Goal: Complete application form: Complete application form

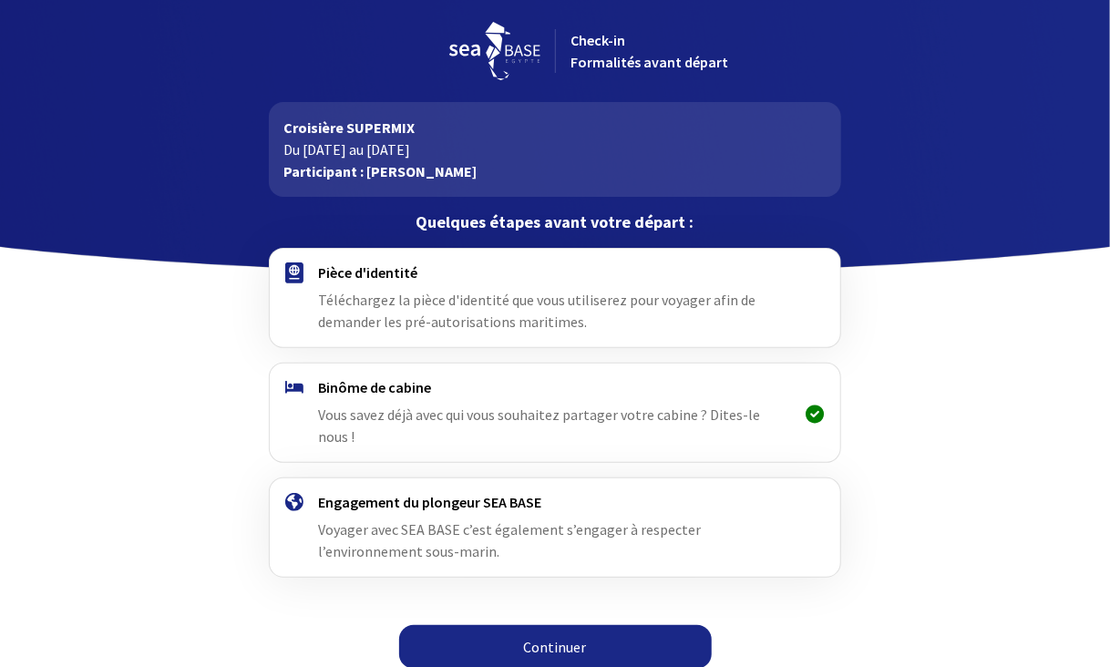
click at [595, 625] on link "Continuer" at bounding box center [555, 647] width 313 height 44
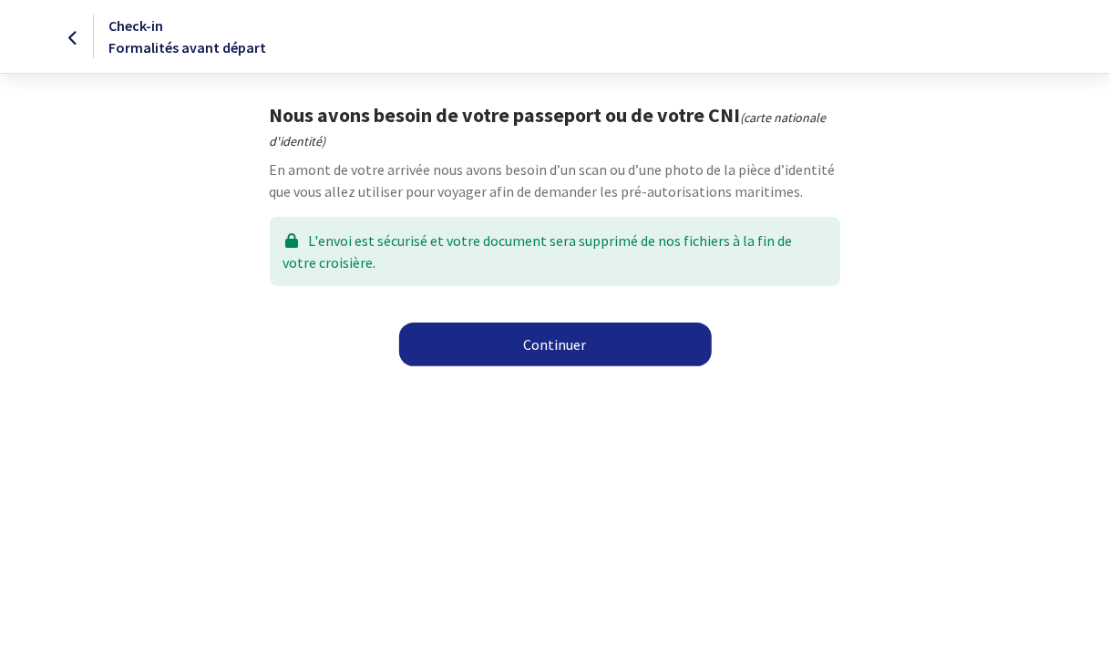
click at [562, 351] on link "Continuer" at bounding box center [555, 345] width 313 height 44
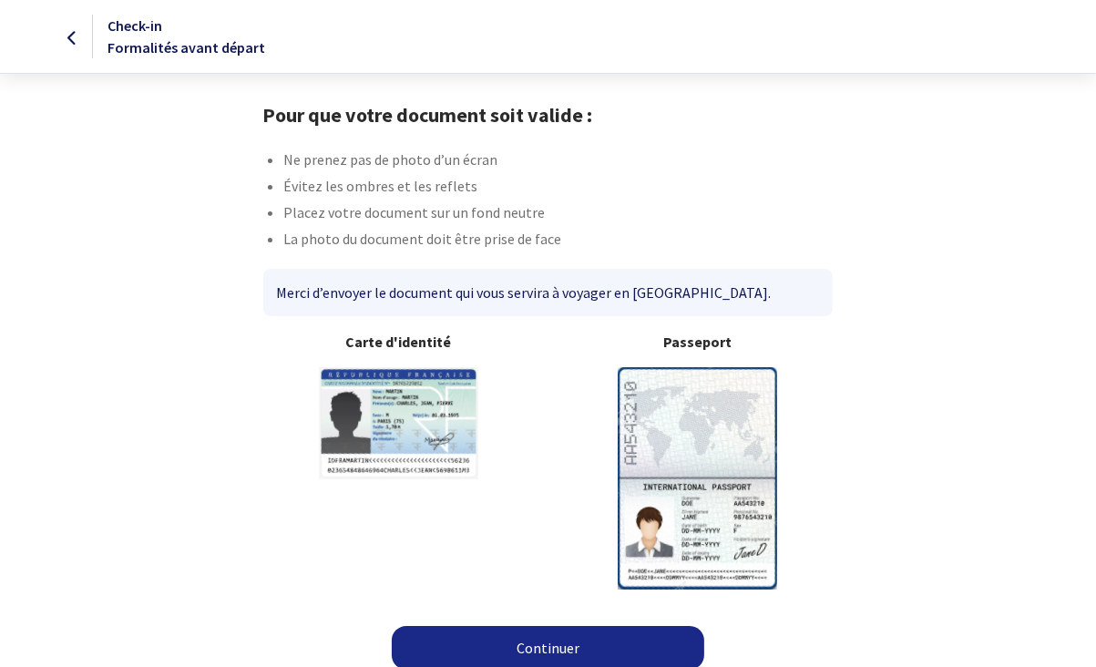
click at [558, 641] on link "Continuer" at bounding box center [548, 648] width 313 height 44
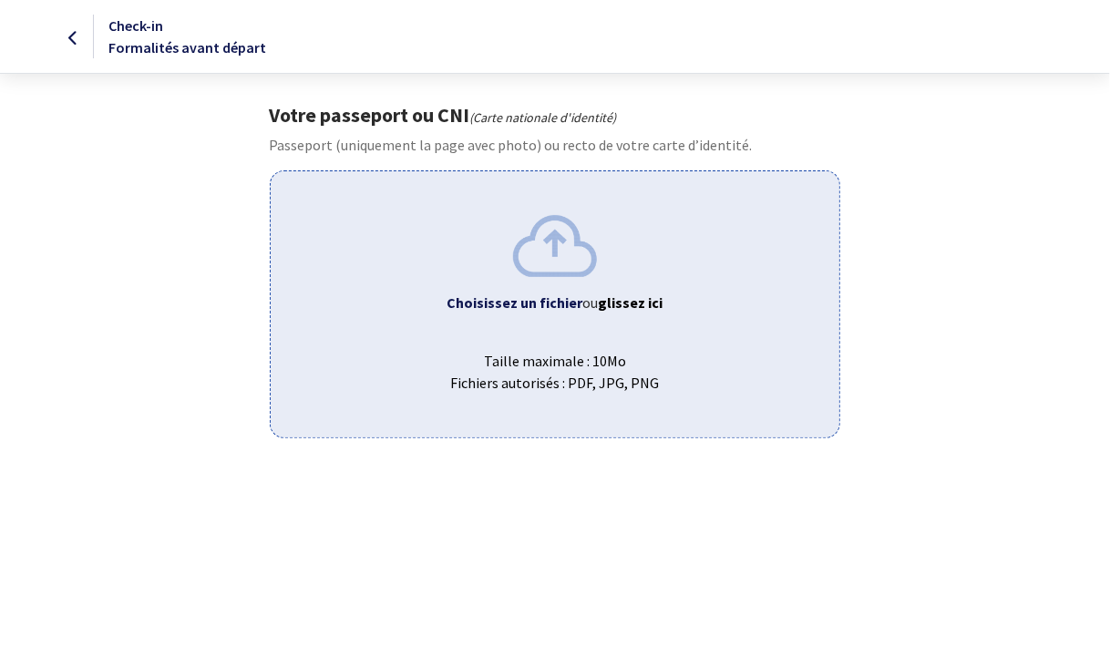
click at [561, 285] on div "Choisissez un fichier ou glissez ici Taille maximale : 10Mo Fichiers autorisés …" at bounding box center [554, 303] width 569 height 267
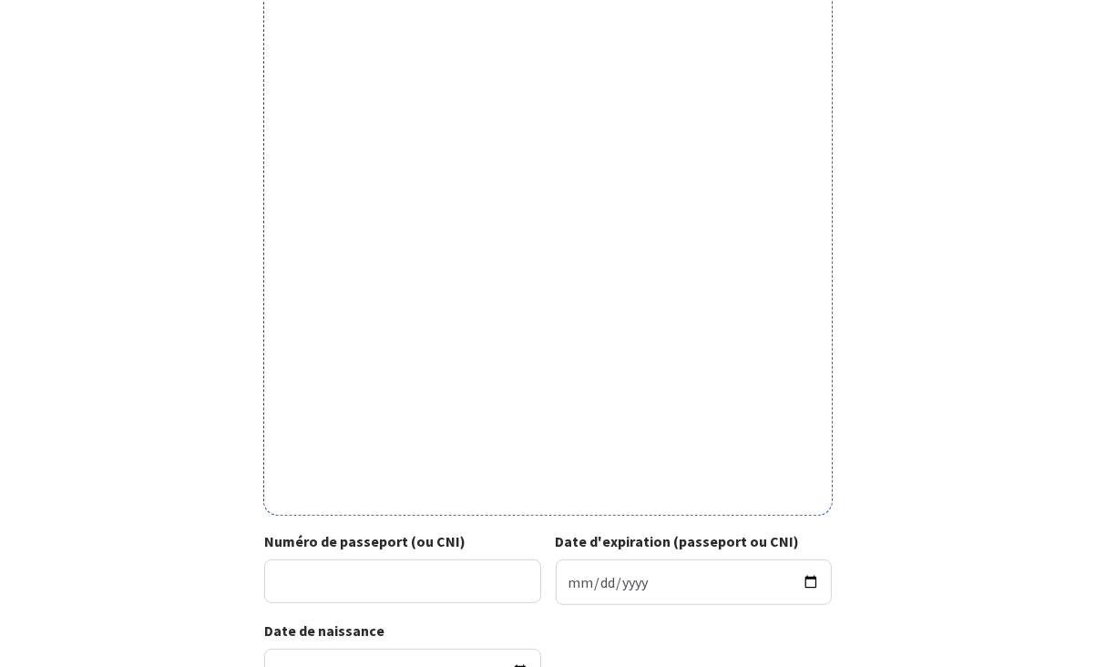
scroll to position [393, 0]
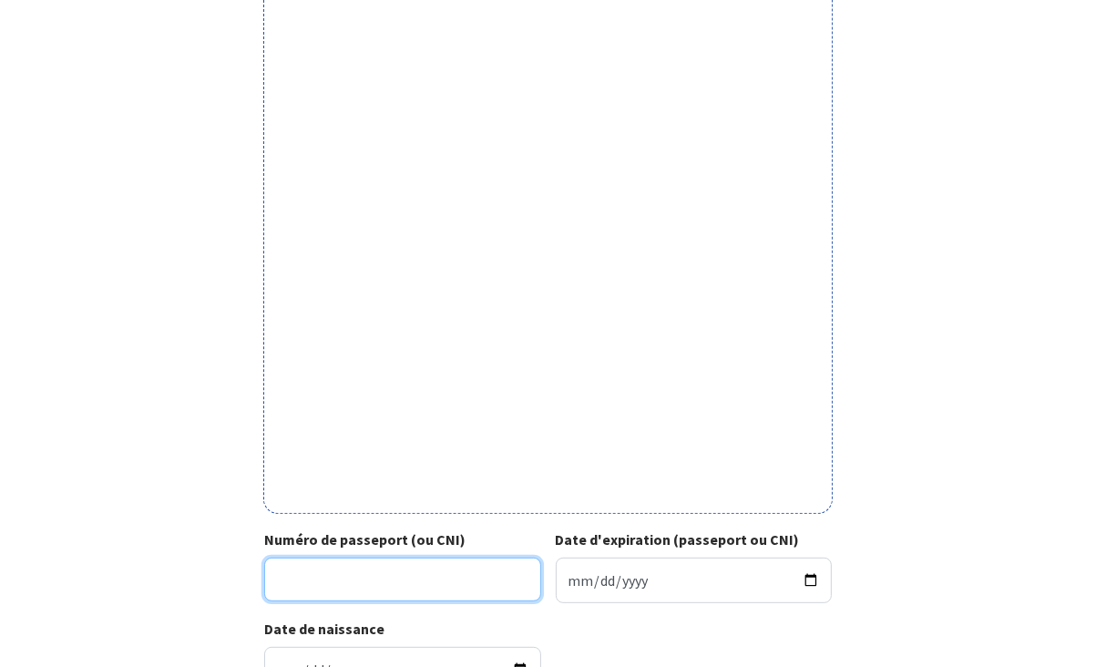
click at [486, 574] on input "Numéro de passeport (ou CNI)" at bounding box center [402, 580] width 277 height 44
type input "22EE14510"
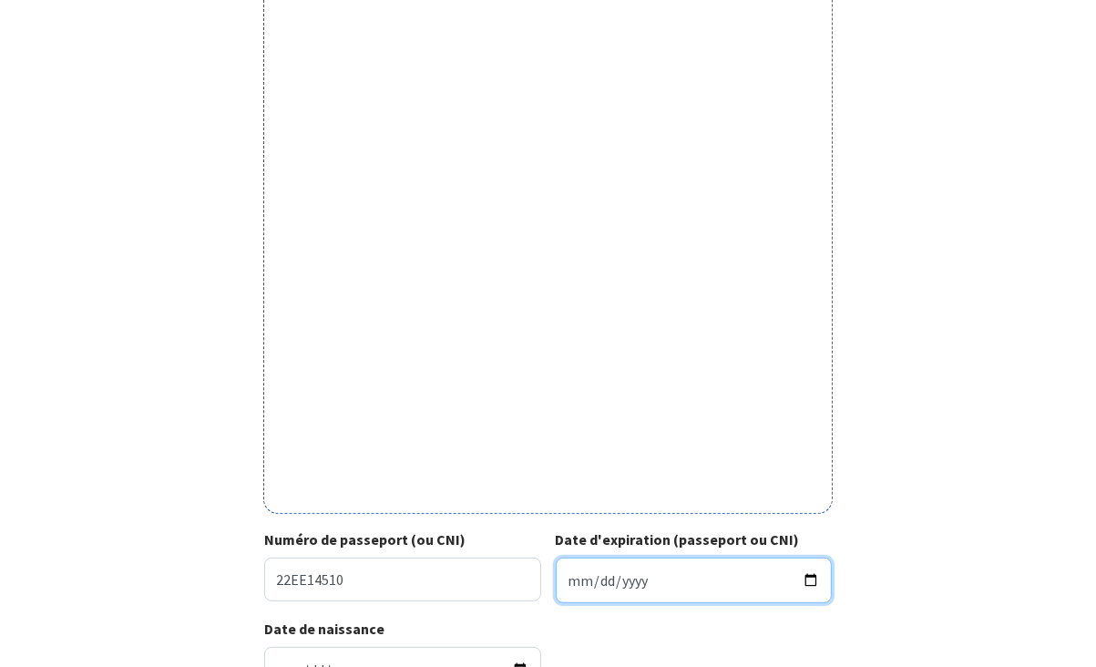
click at [630, 584] on input "Date d'expiration (passeport ou CNI)" at bounding box center [694, 581] width 277 height 46
click at [569, 580] on input "Date d'expiration (passeport ou CNI)" at bounding box center [694, 581] width 277 height 46
type input "2032-07-03"
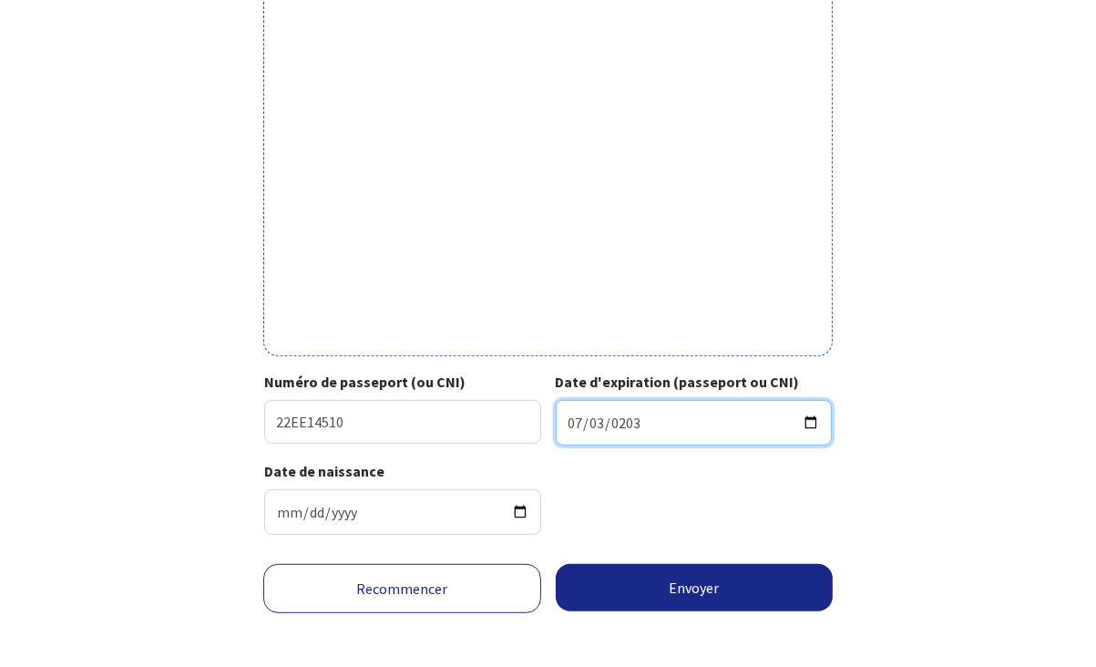
scroll to position [561, 0]
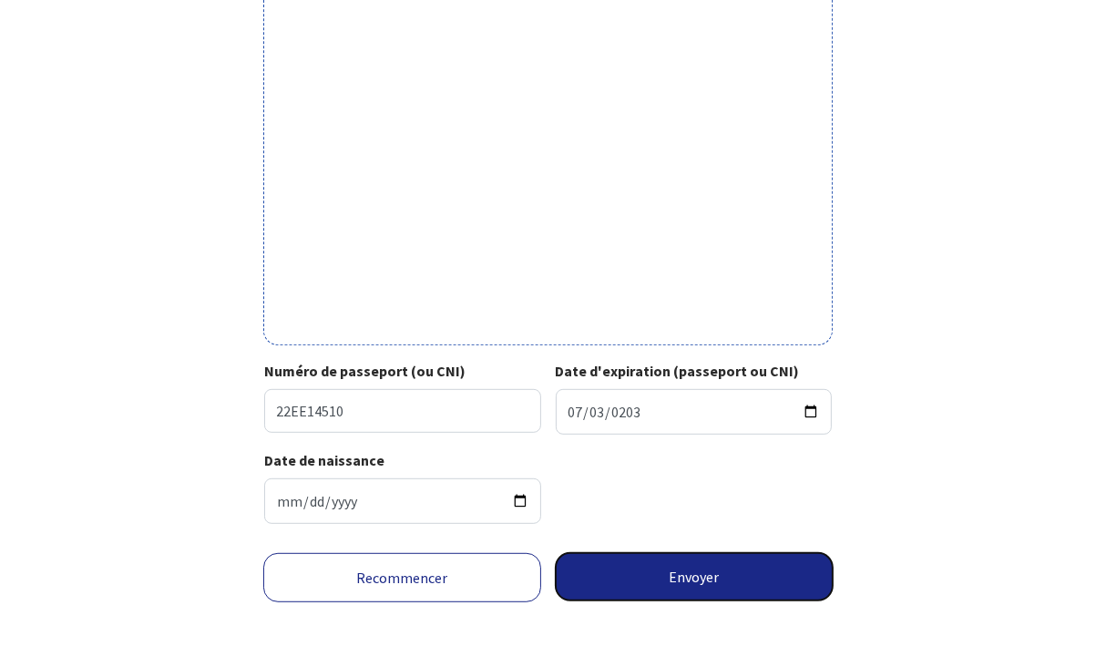
click at [800, 576] on button "Envoyer" at bounding box center [695, 576] width 278 height 47
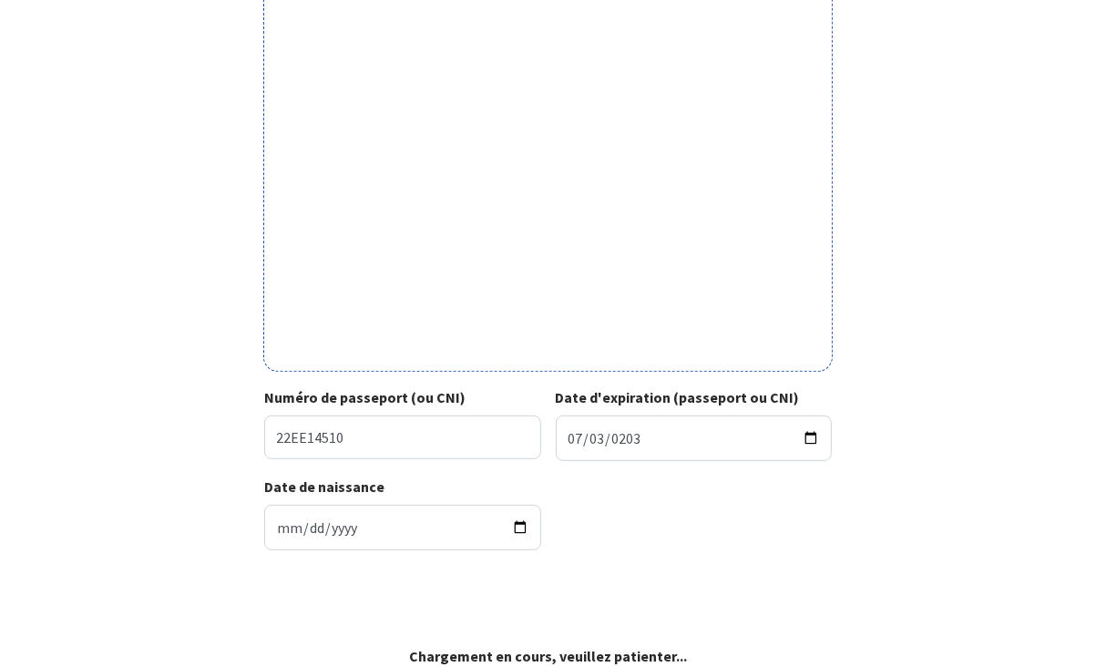
scroll to position [534, 0]
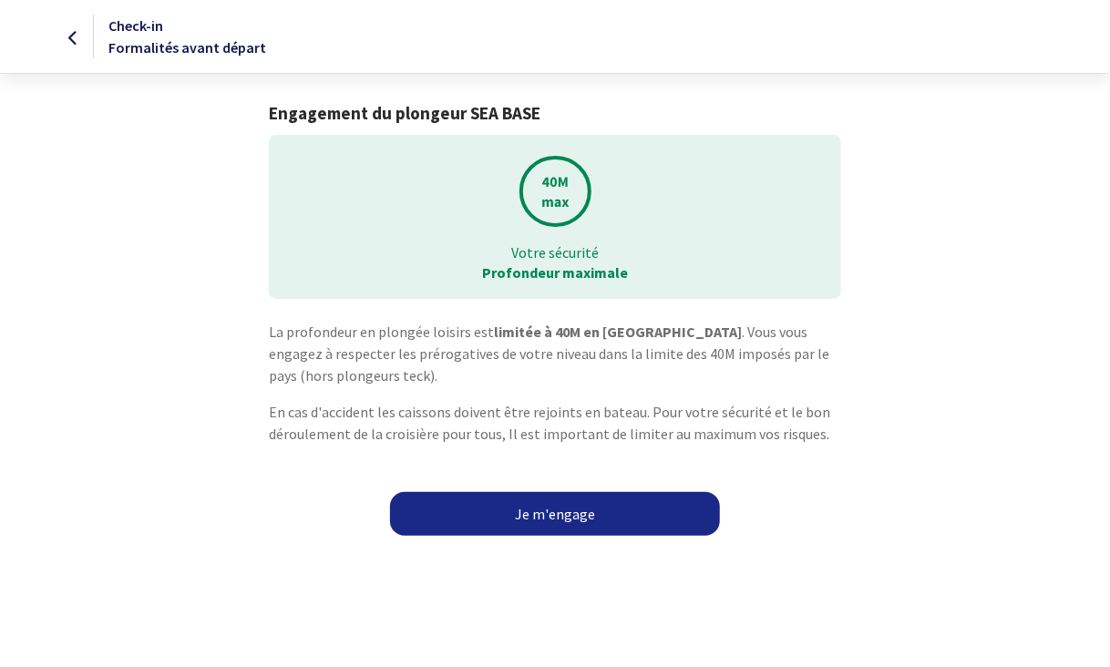
click at [630, 524] on link "Je m'engage" at bounding box center [555, 514] width 330 height 44
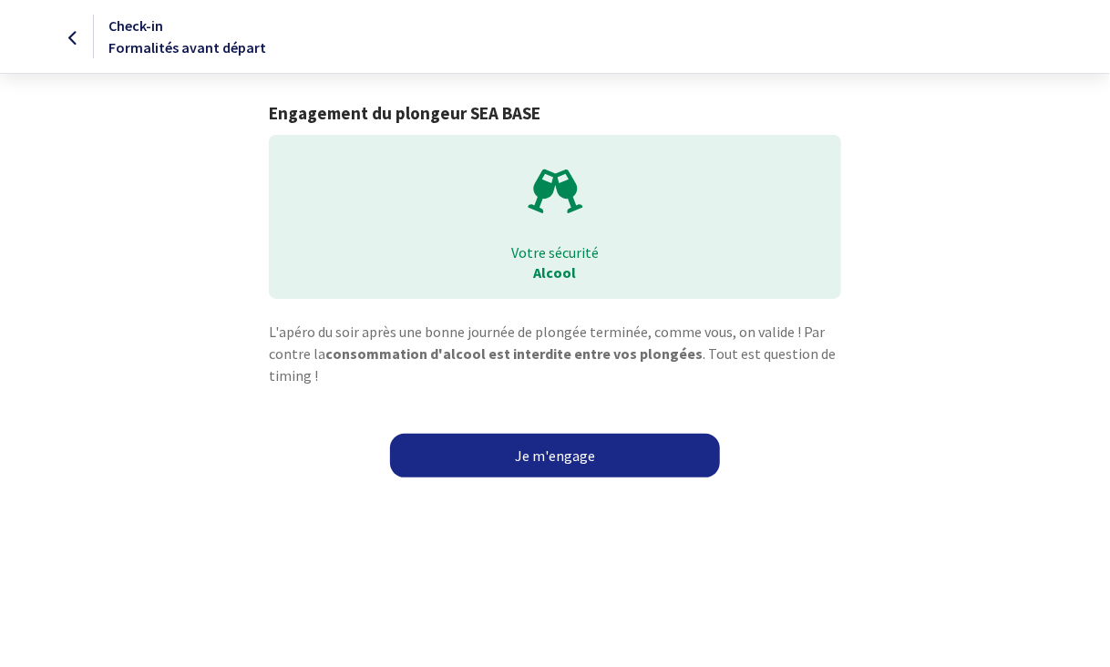
click at [576, 462] on link "Je m'engage" at bounding box center [555, 456] width 330 height 44
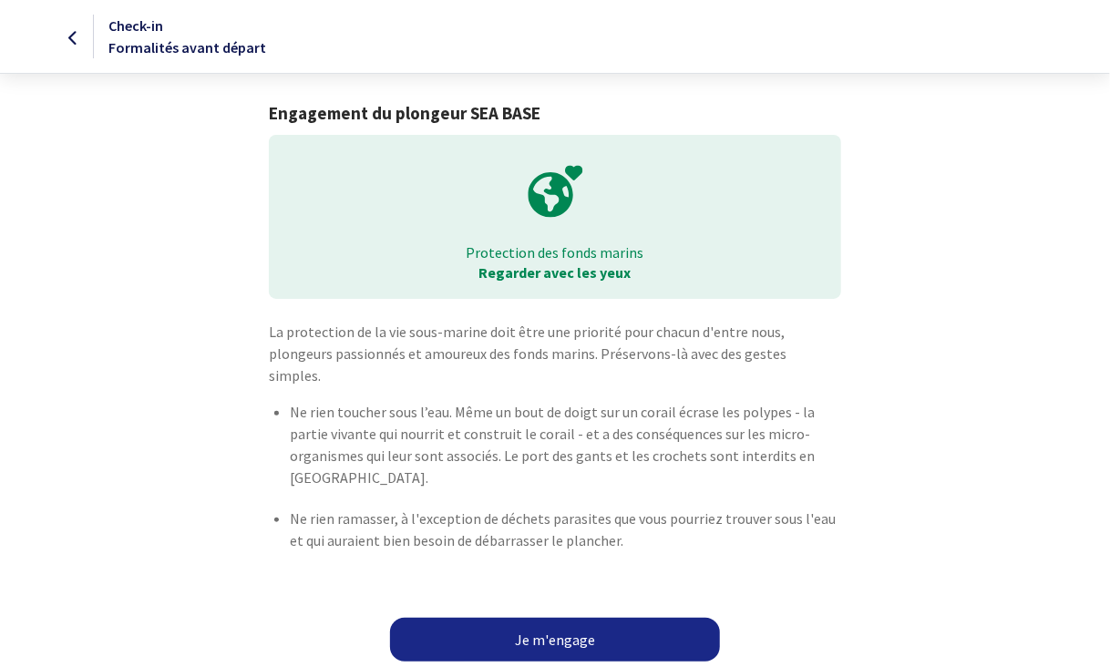
click at [560, 618] on link "Je m'engage" at bounding box center [555, 640] width 330 height 44
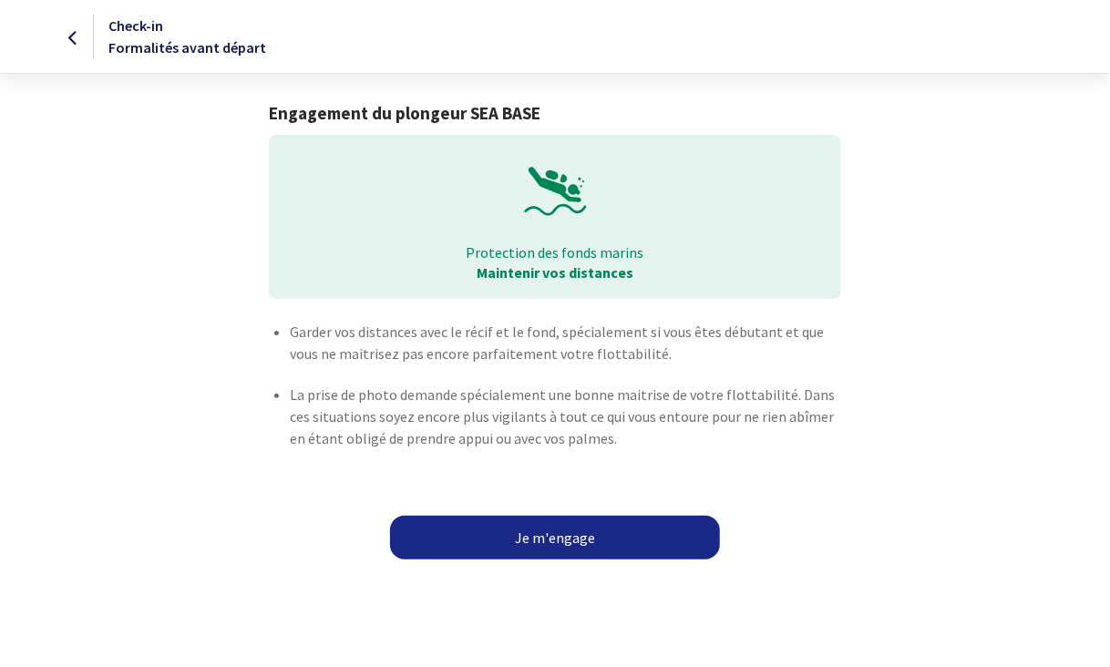
click at [560, 544] on link "Je m'engage" at bounding box center [555, 538] width 330 height 44
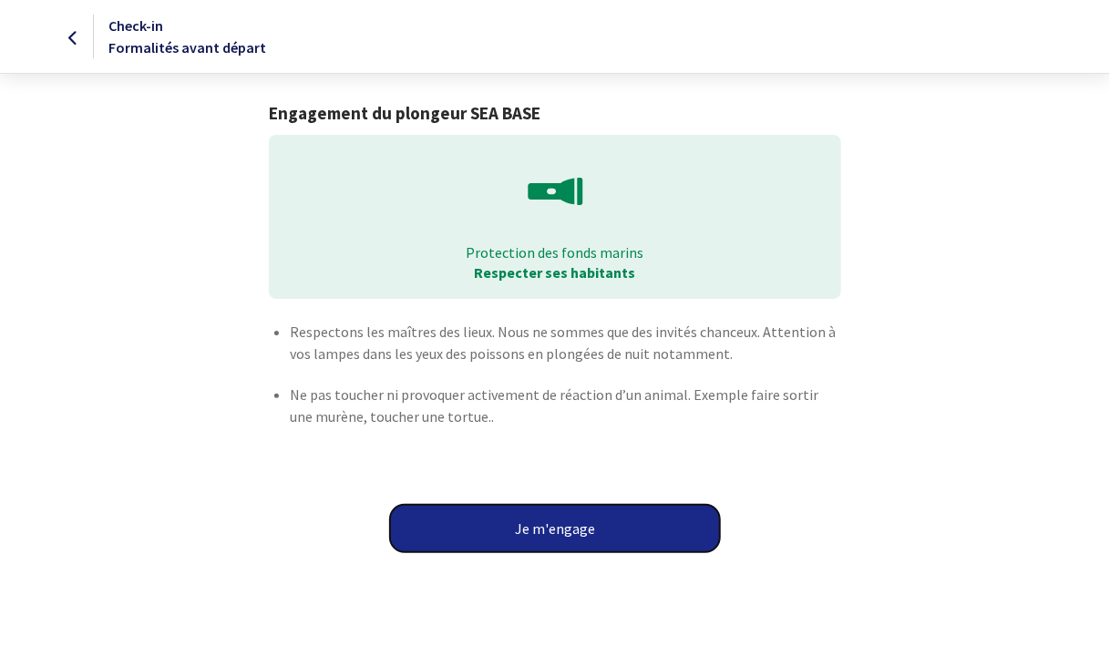
click at [560, 544] on button "Je m'engage" at bounding box center [555, 528] width 330 height 47
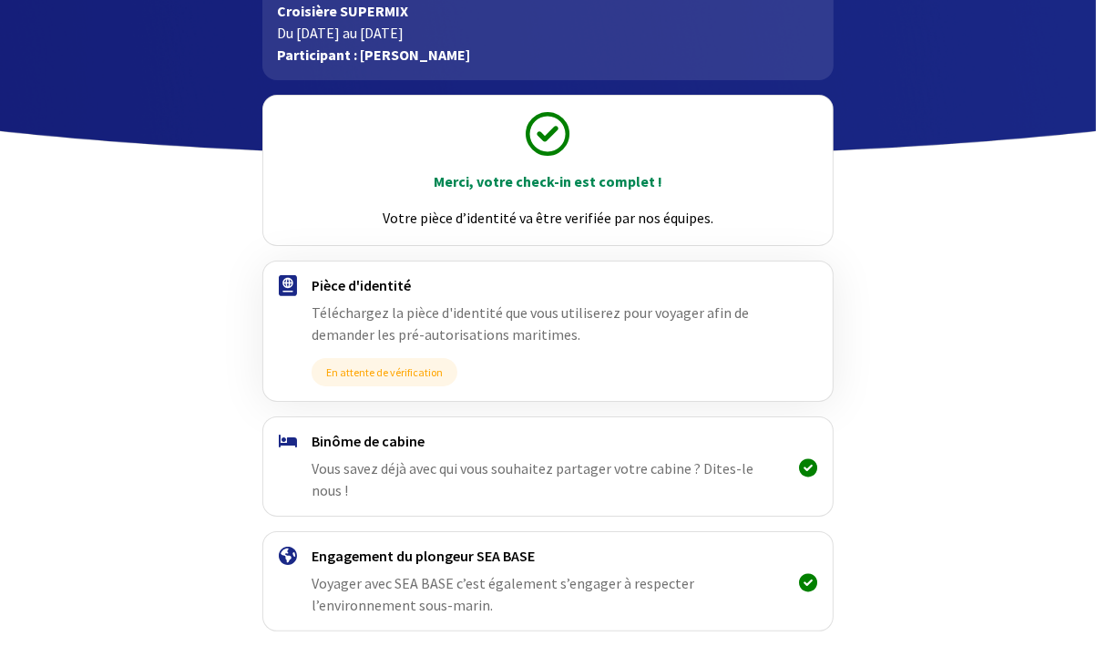
scroll to position [159, 0]
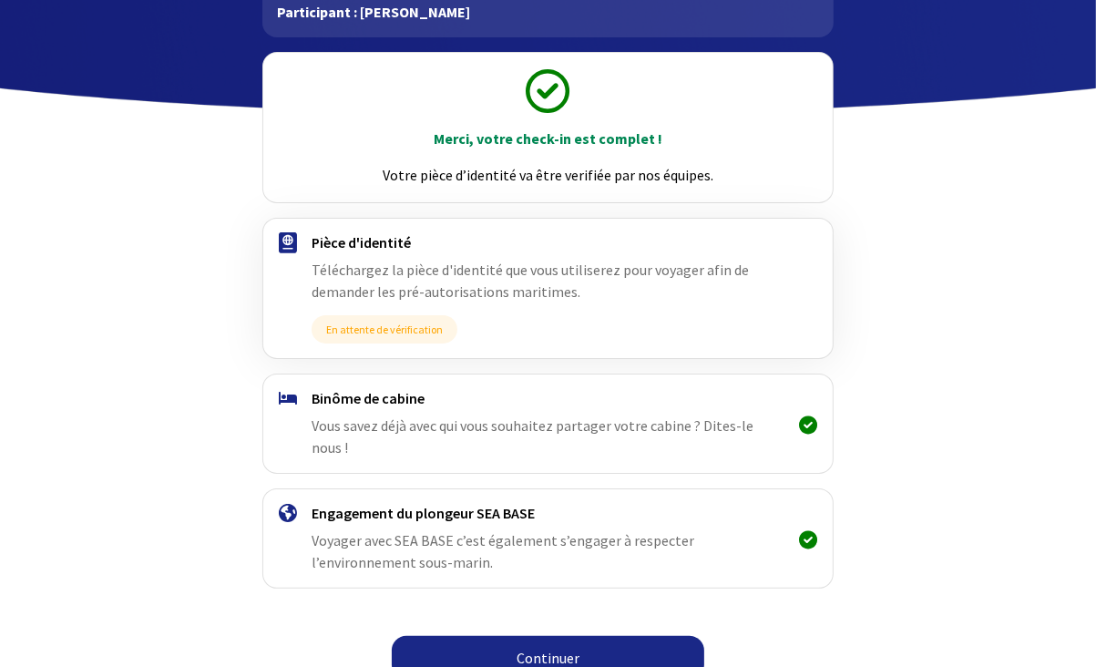
click at [651, 636] on link "Continuer" at bounding box center [548, 658] width 313 height 44
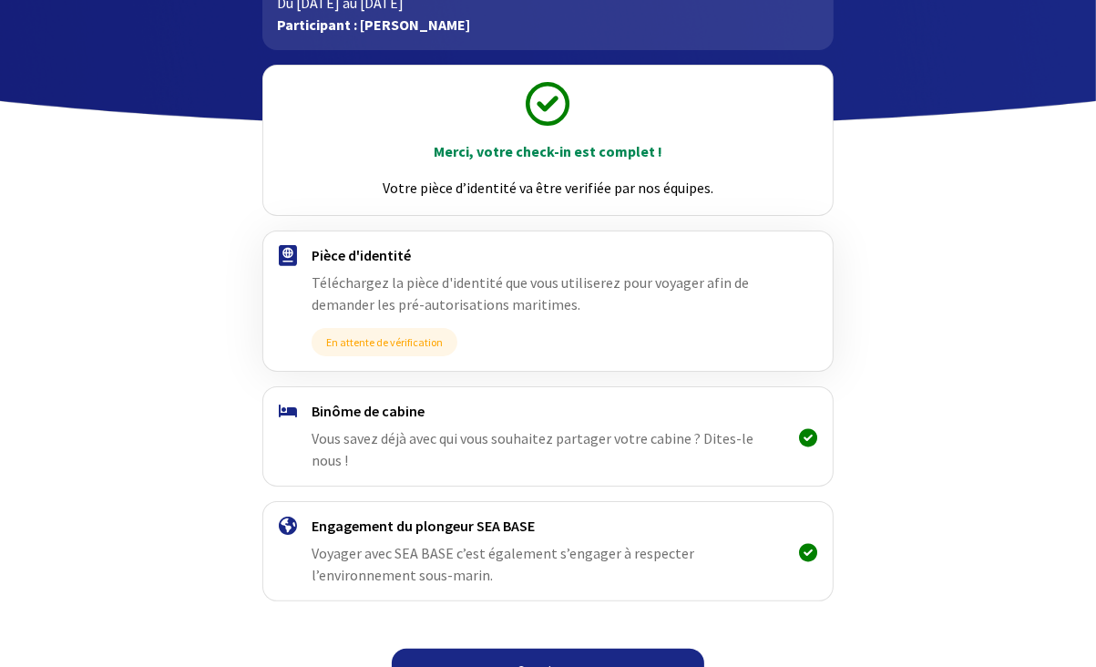
scroll to position [159, 0]
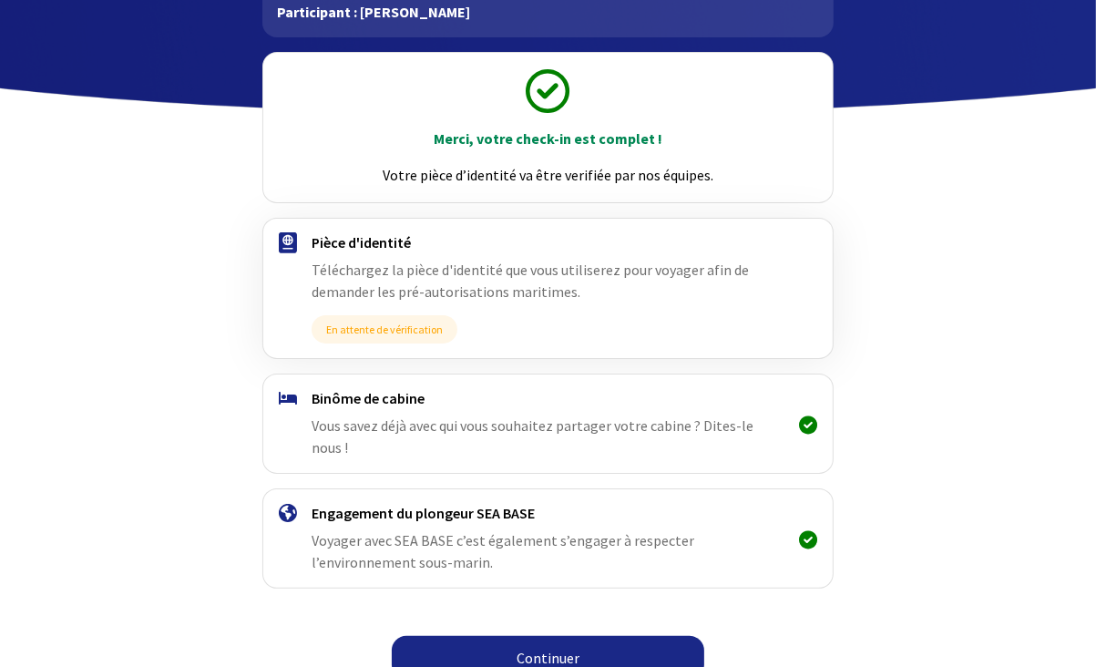
click at [599, 637] on link "Continuer" at bounding box center [548, 658] width 313 height 44
